Goal: Check status: Check status

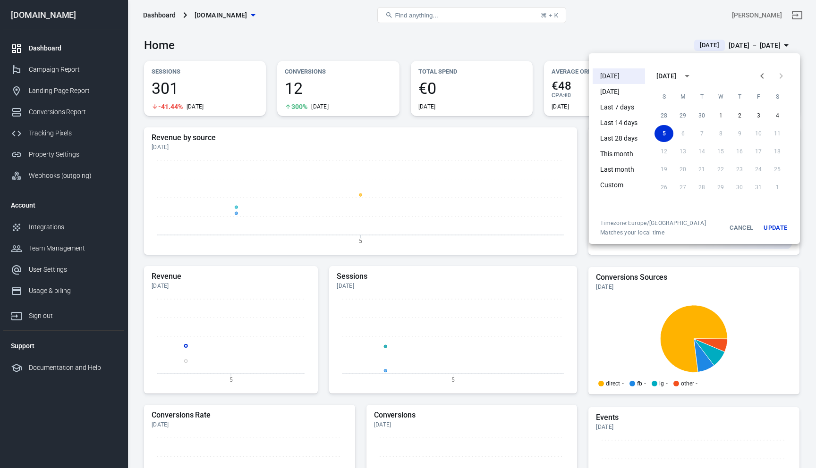
click at [614, 37] on div at bounding box center [408, 234] width 816 height 468
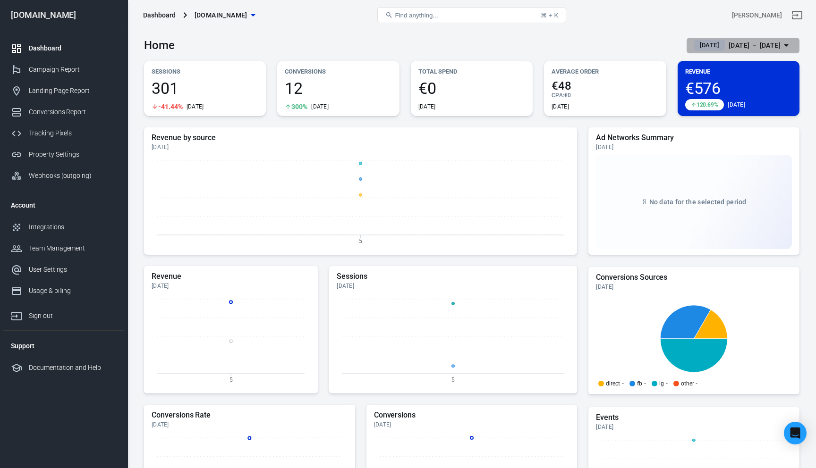
click at [696, 44] on span "[DATE]" at bounding box center [709, 45] width 27 height 9
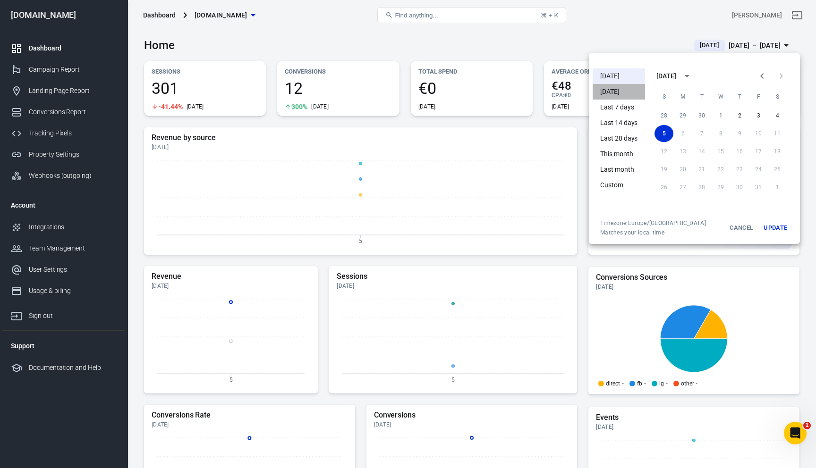
click at [619, 90] on li "[DATE]" at bounding box center [618, 92] width 52 height 16
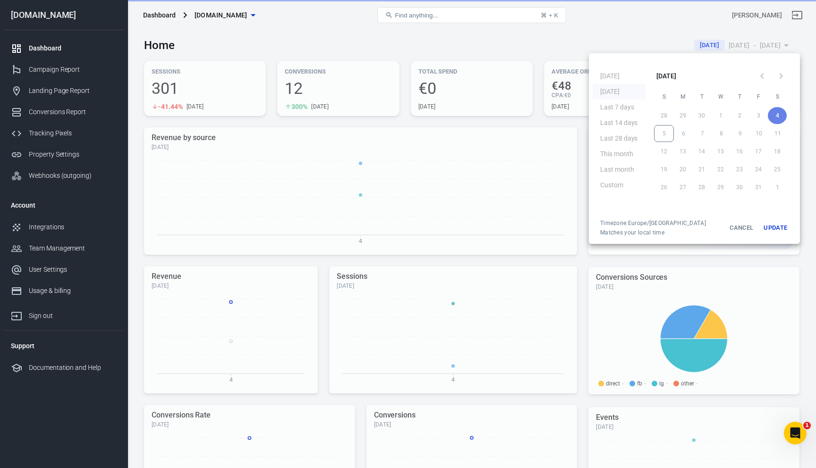
click at [625, 34] on div at bounding box center [408, 234] width 816 height 468
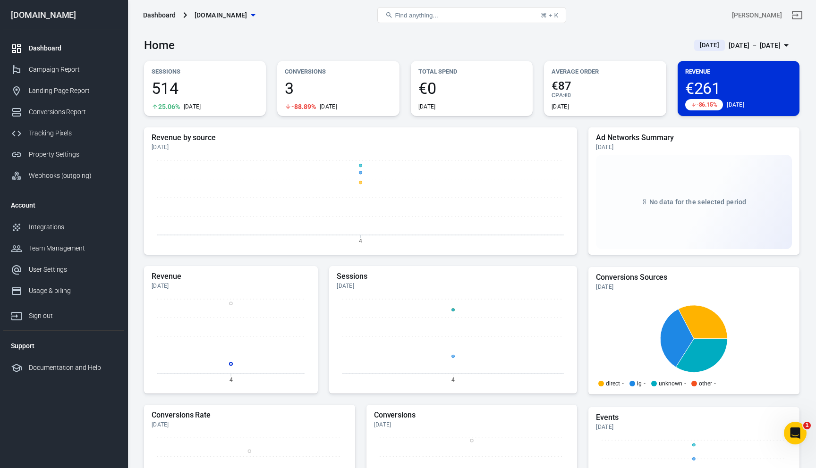
click at [696, 45] on span "[DATE]" at bounding box center [709, 45] width 27 height 9
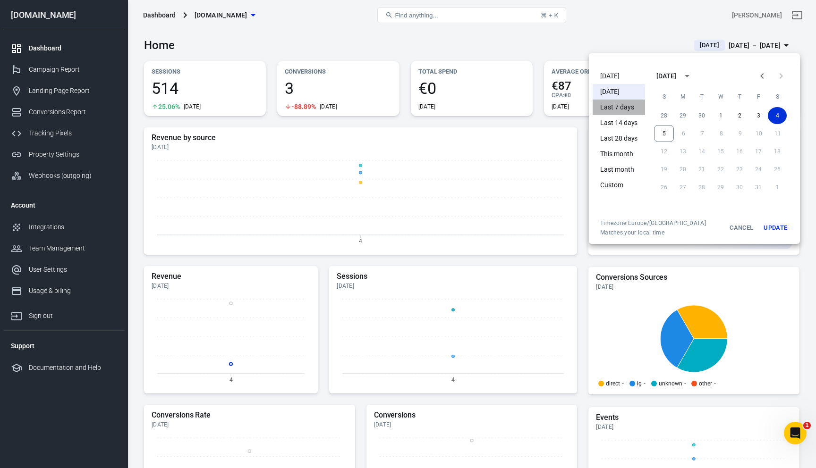
click at [626, 104] on li "Last 7 days" at bounding box center [618, 108] width 52 height 16
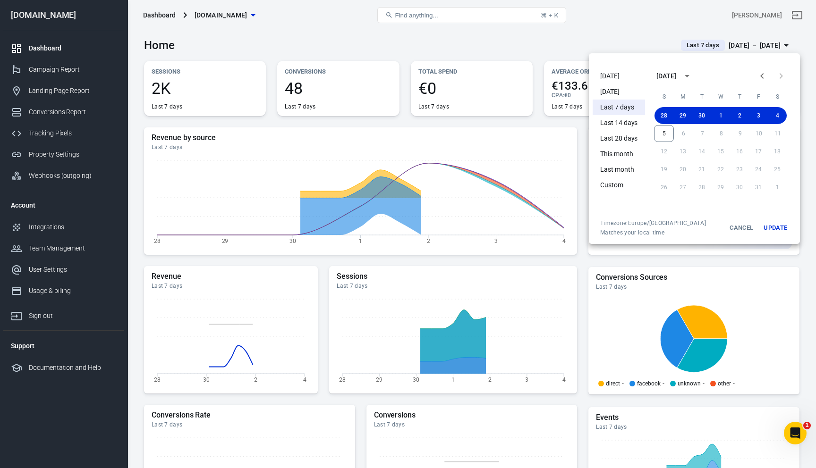
click at [625, 25] on div at bounding box center [408, 234] width 816 height 468
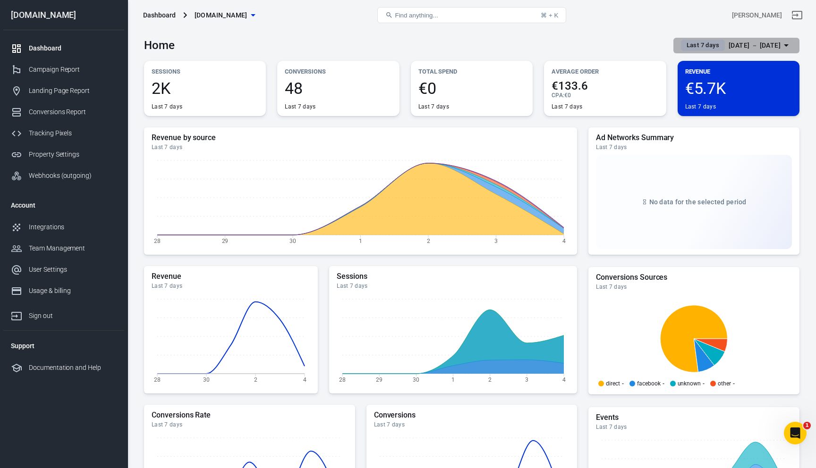
click at [691, 46] on span "Last 7 days" at bounding box center [702, 45] width 40 height 9
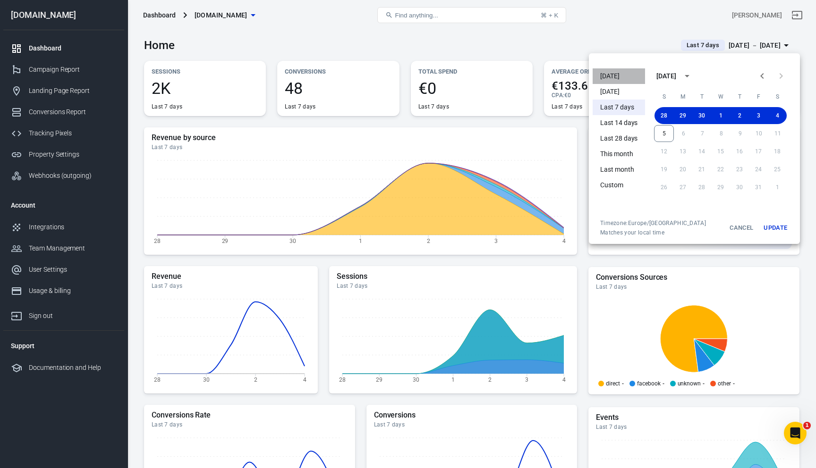
click at [624, 78] on li "[DATE]" at bounding box center [618, 76] width 52 height 16
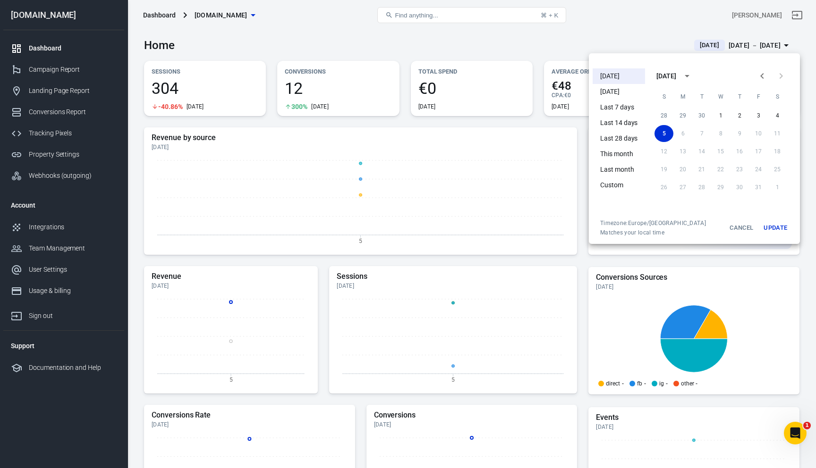
click at [621, 144] on li "Last 28 days" at bounding box center [618, 139] width 52 height 16
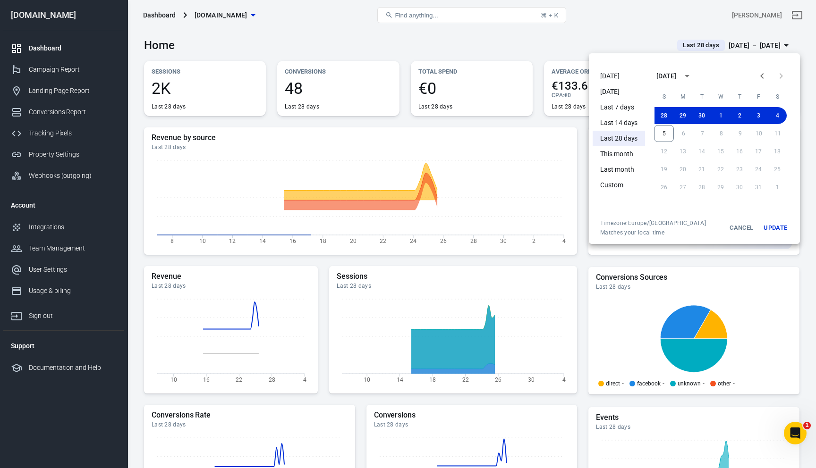
click at [601, 41] on div at bounding box center [408, 234] width 816 height 468
